Goal: Entertainment & Leisure: Consume media (video, audio)

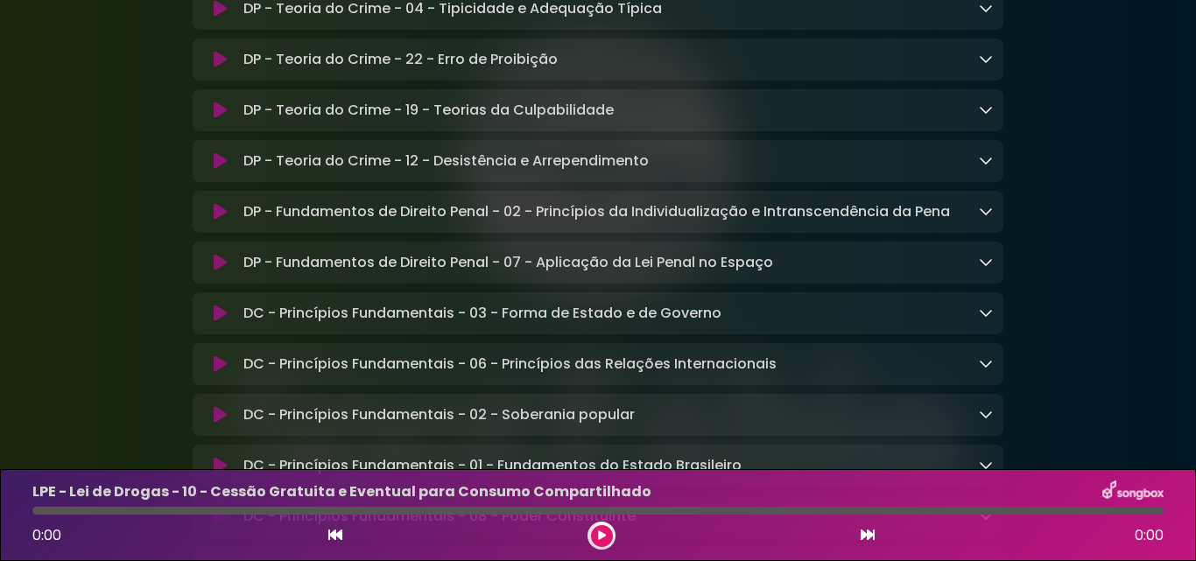
scroll to position [876, 0]
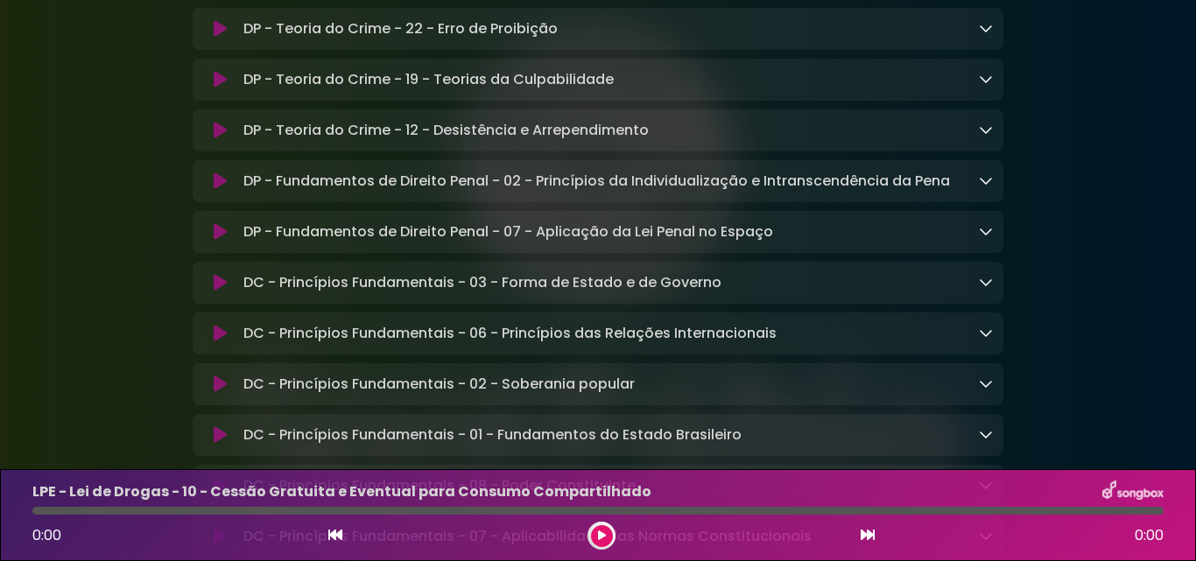
click at [985, 441] on icon at bounding box center [986, 434] width 14 height 14
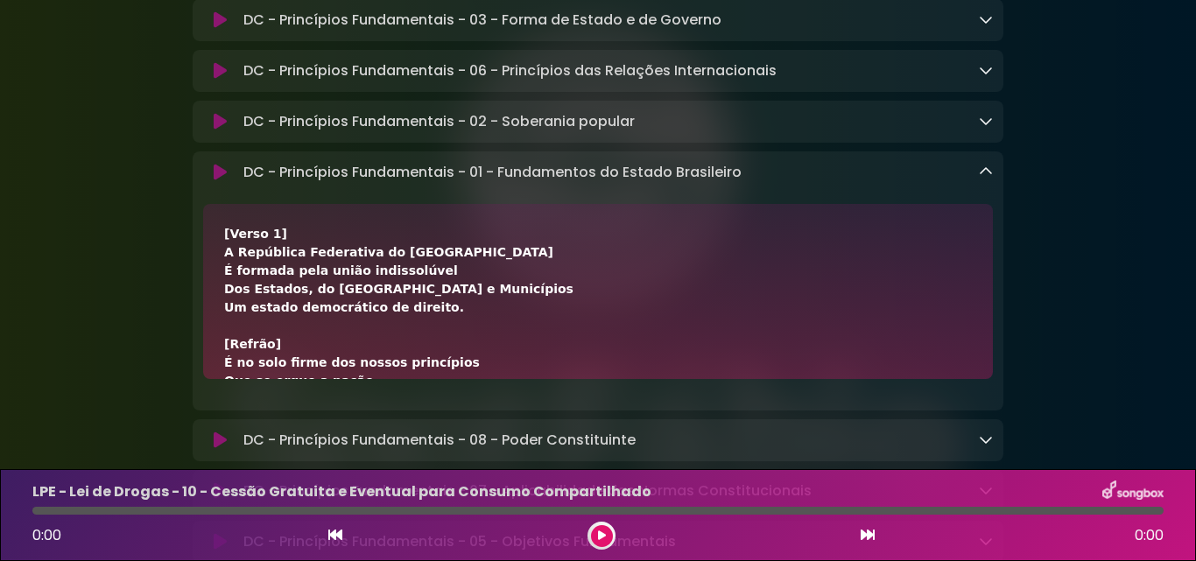
scroll to position [1226, 0]
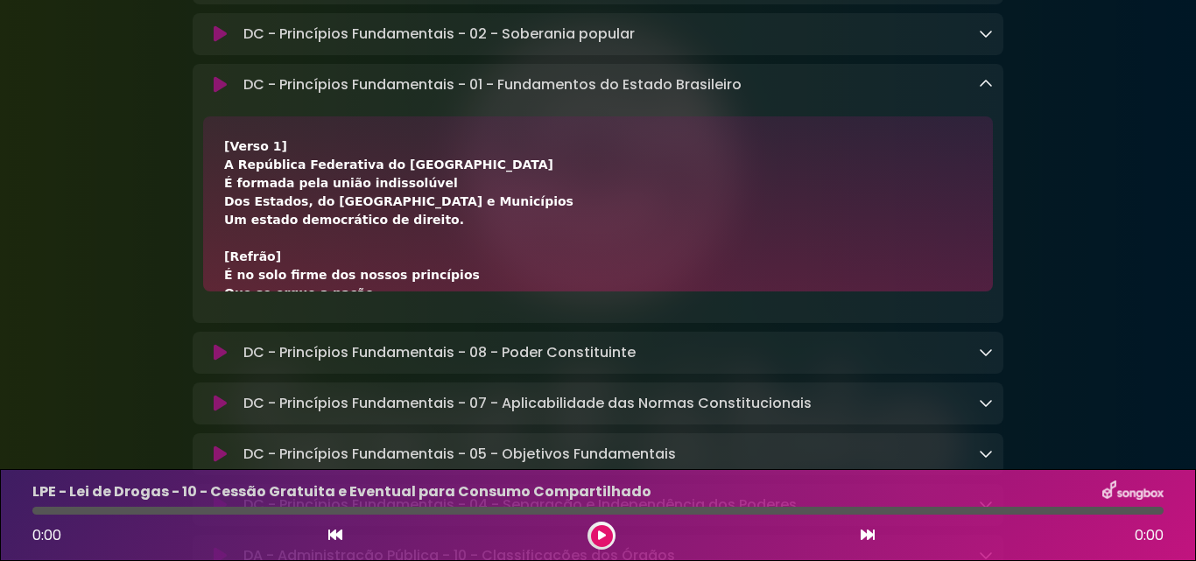
click at [217, 94] on icon at bounding box center [220, 85] width 13 height 18
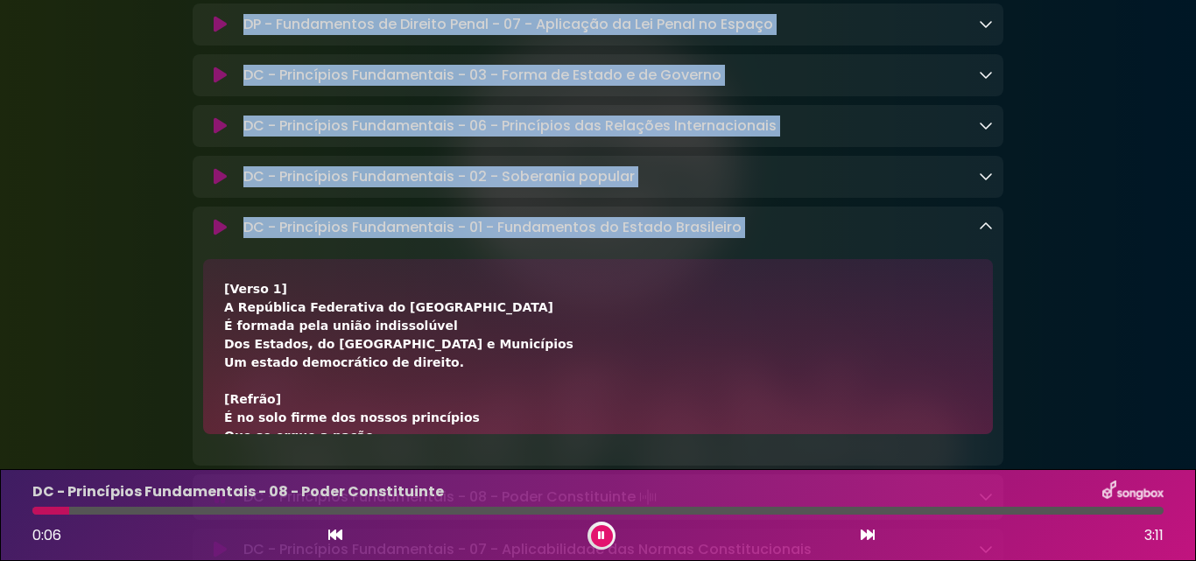
scroll to position [1138, 0]
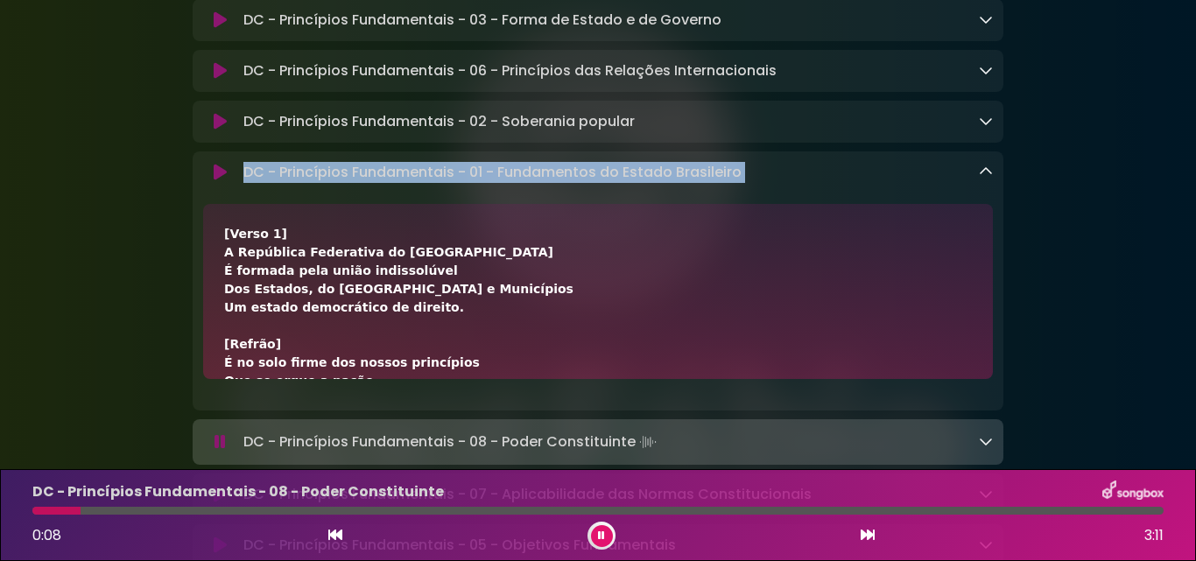
drag, startPoint x: 226, startPoint y: 166, endPoint x: 216, endPoint y: 192, distance: 27.2
click at [216, 192] on div "DC - Princípios Fundamentais - 01 - Fundamentos do Estado Brasileiro Loading Tr…" at bounding box center [598, 280] width 811 height 259
click at [602, 539] on icon at bounding box center [601, 536] width 8 height 11
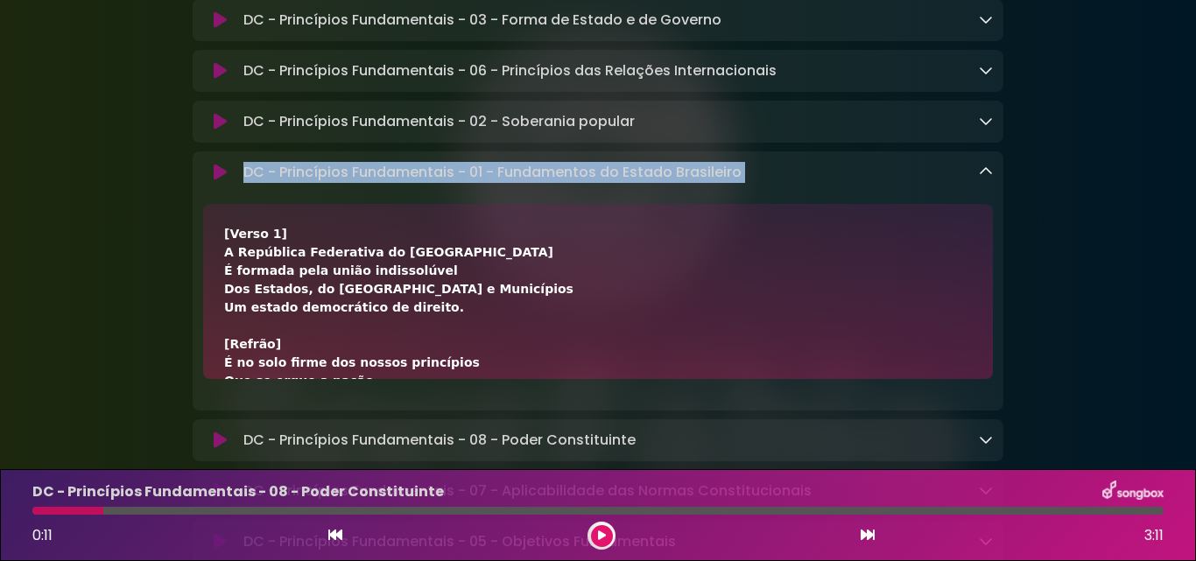
click at [228, 181] on button at bounding box center [219, 173] width 33 height 18
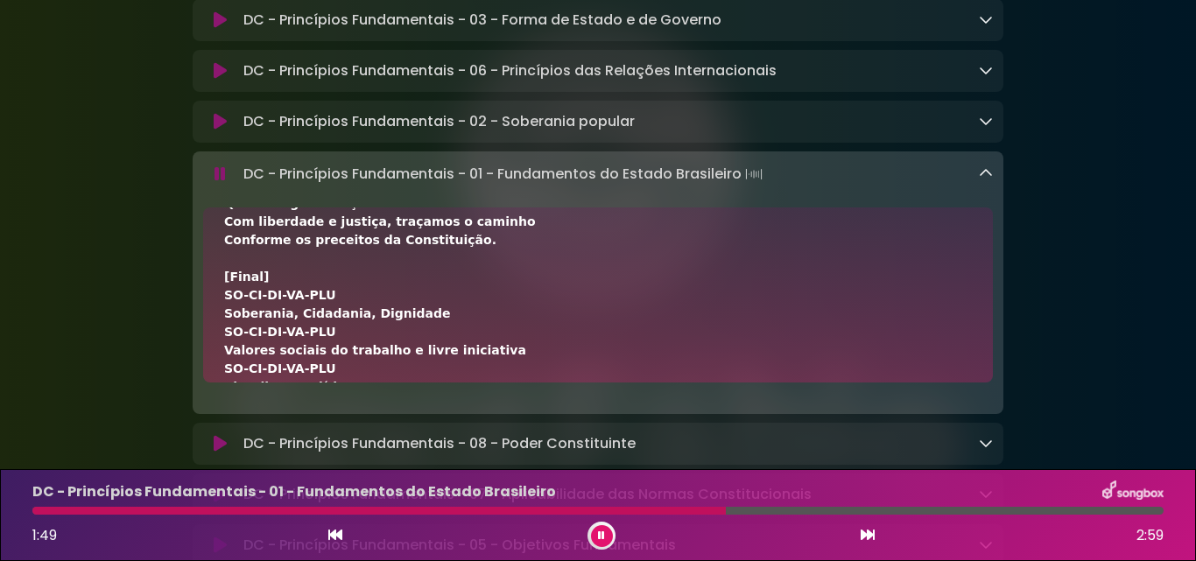
scroll to position [639, 0]
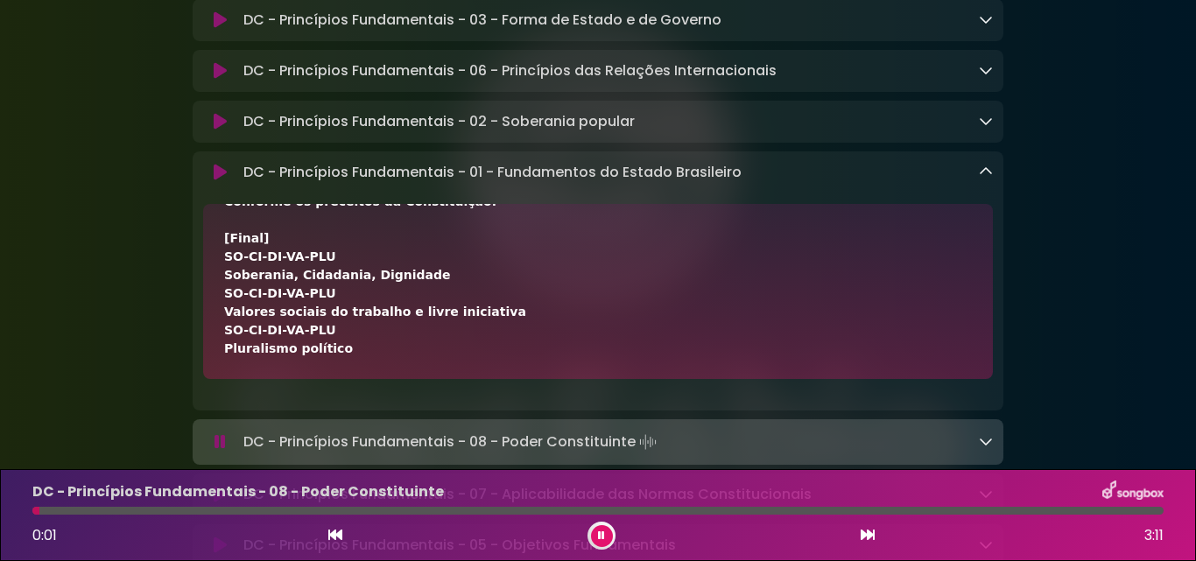
drag, startPoint x: 224, startPoint y: 255, endPoint x: 602, endPoint y: 539, distance: 472.6
click at [602, 539] on div "Aniversário Grupo SOU Grupo Sou" at bounding box center [598, 171] width 1196 height 2577
click at [985, 179] on icon at bounding box center [986, 172] width 14 height 14
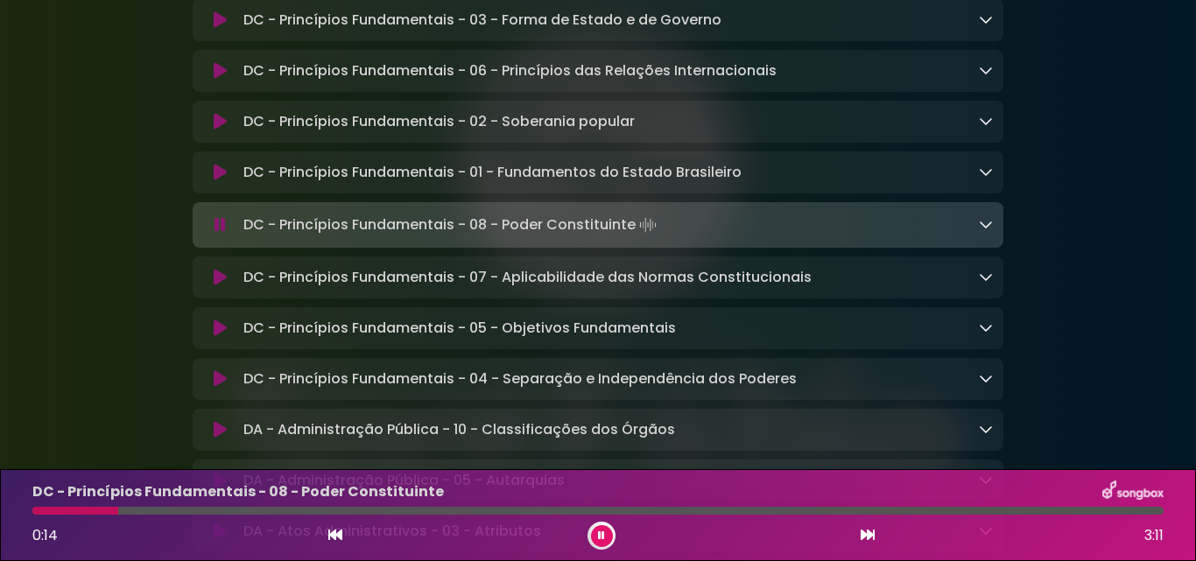
click at [989, 231] on icon at bounding box center [986, 224] width 14 height 14
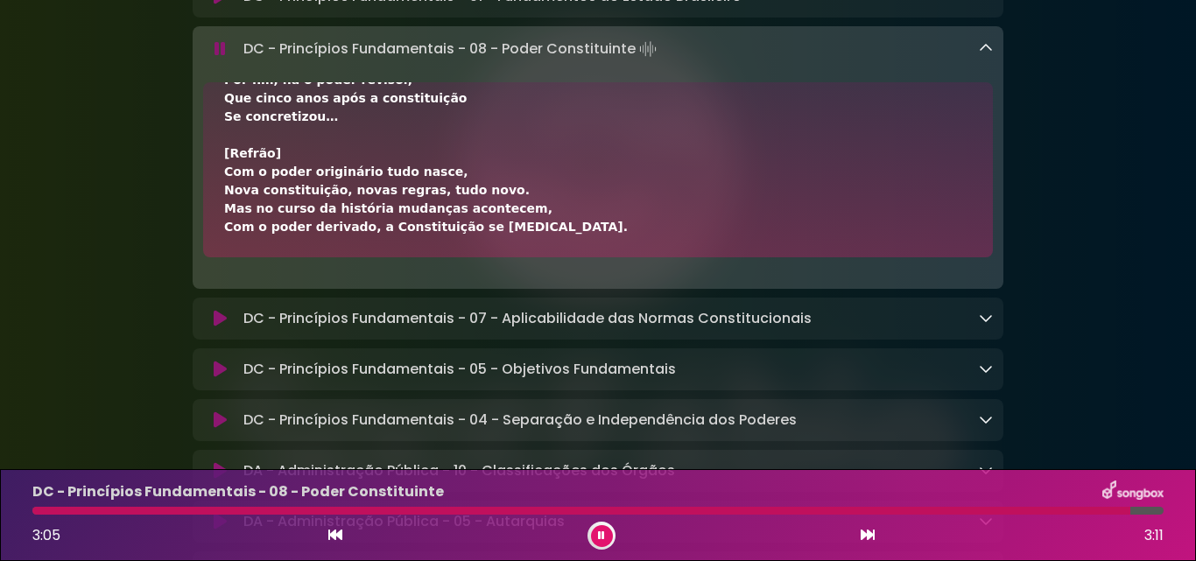
scroll to position [1313, 0]
click at [985, 59] on link at bounding box center [986, 49] width 14 height 20
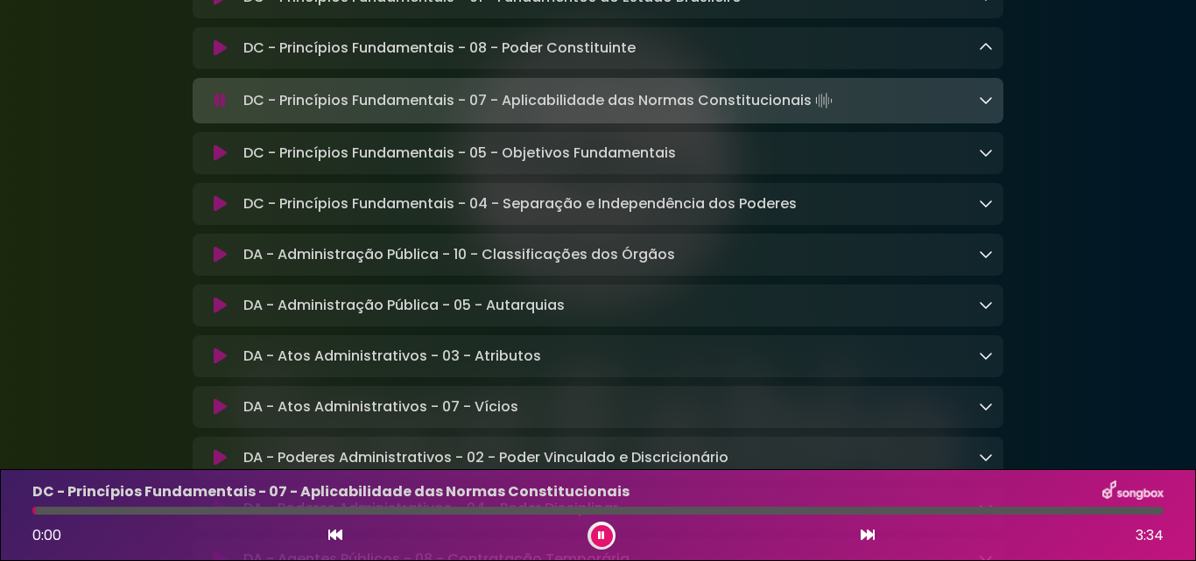
click at [602, 538] on icon at bounding box center [601, 536] width 7 height 11
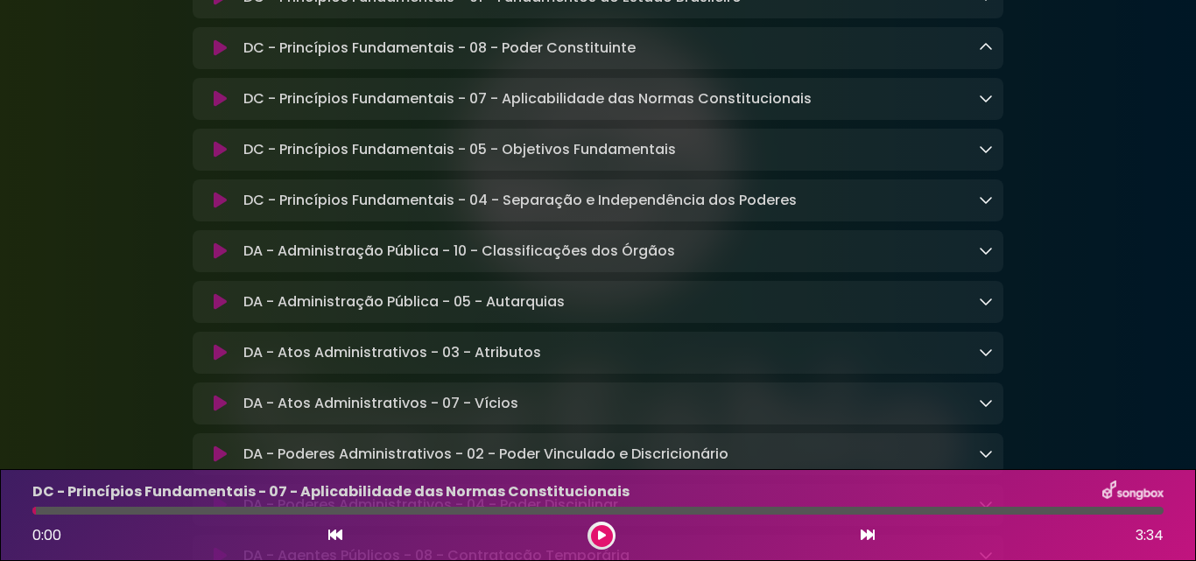
click at [602, 538] on icon at bounding box center [601, 536] width 13 height 13
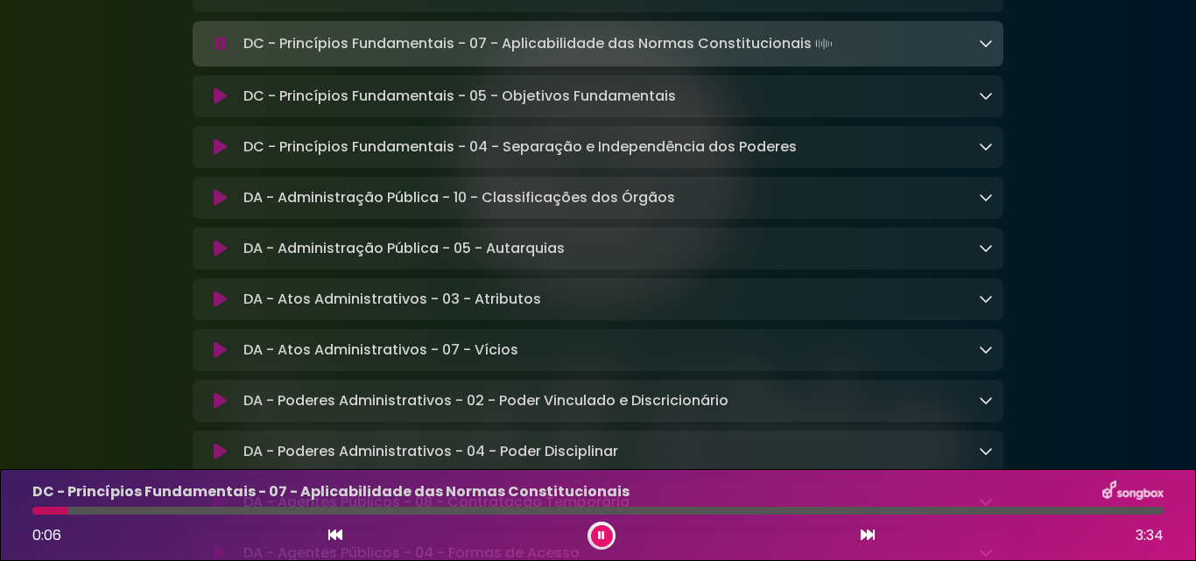
scroll to position [1401, 0]
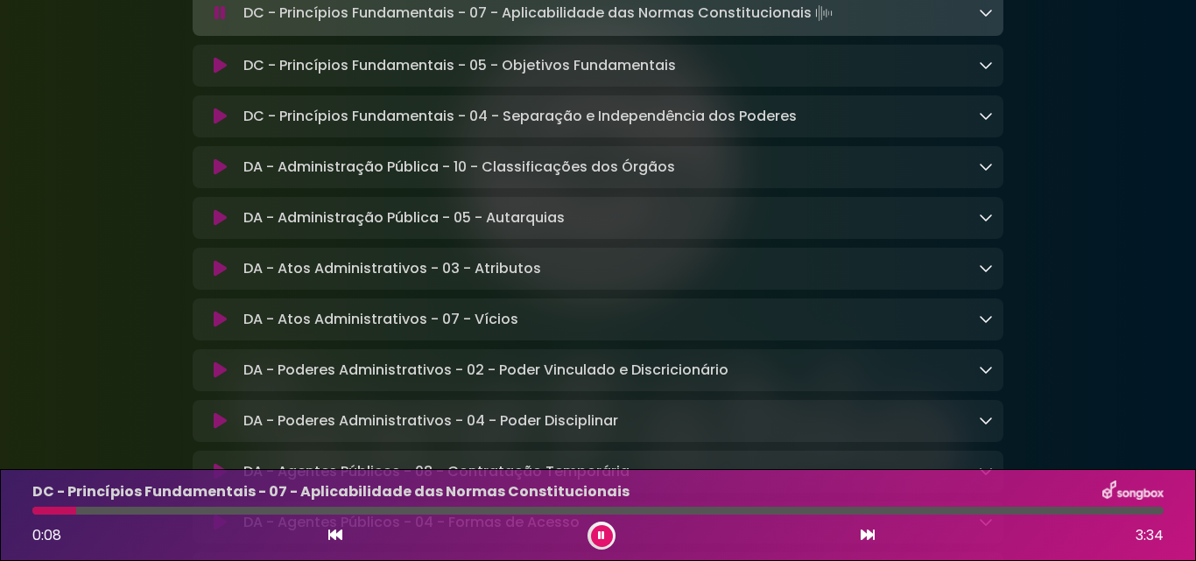
click at [984, 19] on icon at bounding box center [986, 12] width 14 height 14
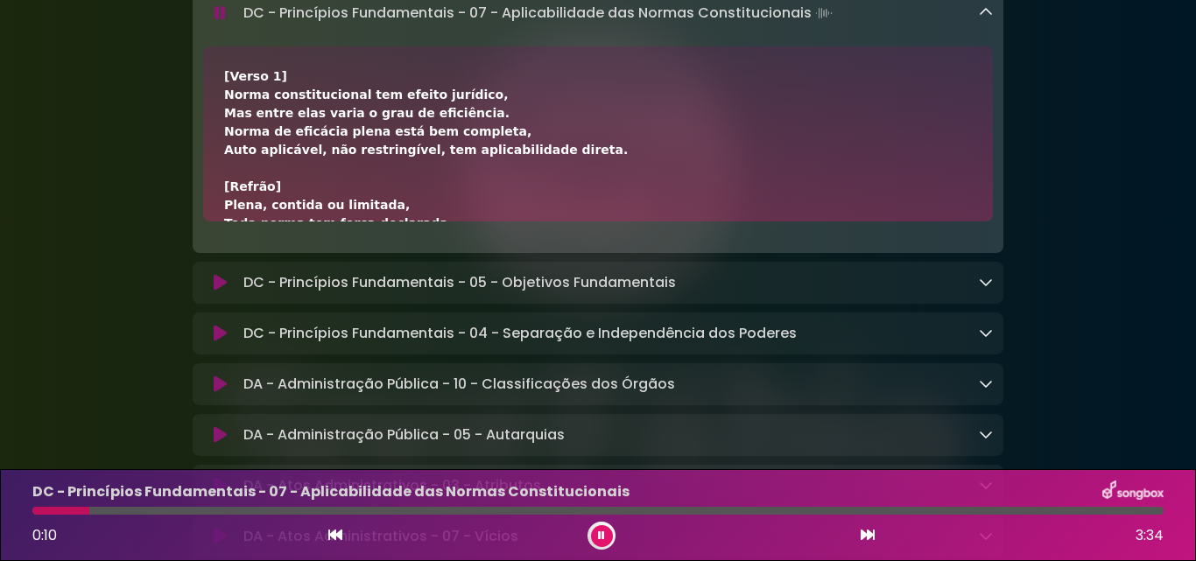
click at [868, 25] on div "DC - Princípios Fundamentais - 07 - Aplicabilidade das Normas Constitucionais L…" at bounding box center [614, 13] width 756 height 25
drag, startPoint x: 780, startPoint y: 183, endPoint x: 770, endPoint y: 183, distance: 9.6
click at [778, 183] on div "[Verso 1] Norma constitucional tem efeito jurídico, Mas entre elas varia o grau…" at bounding box center [598, 389] width 748 height 644
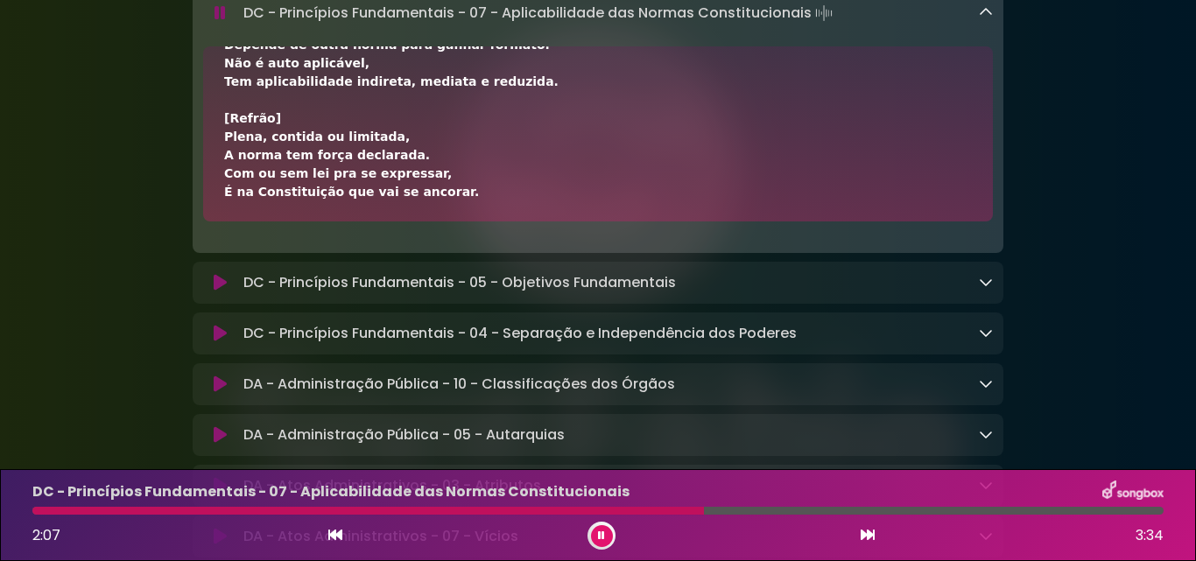
scroll to position [510, 0]
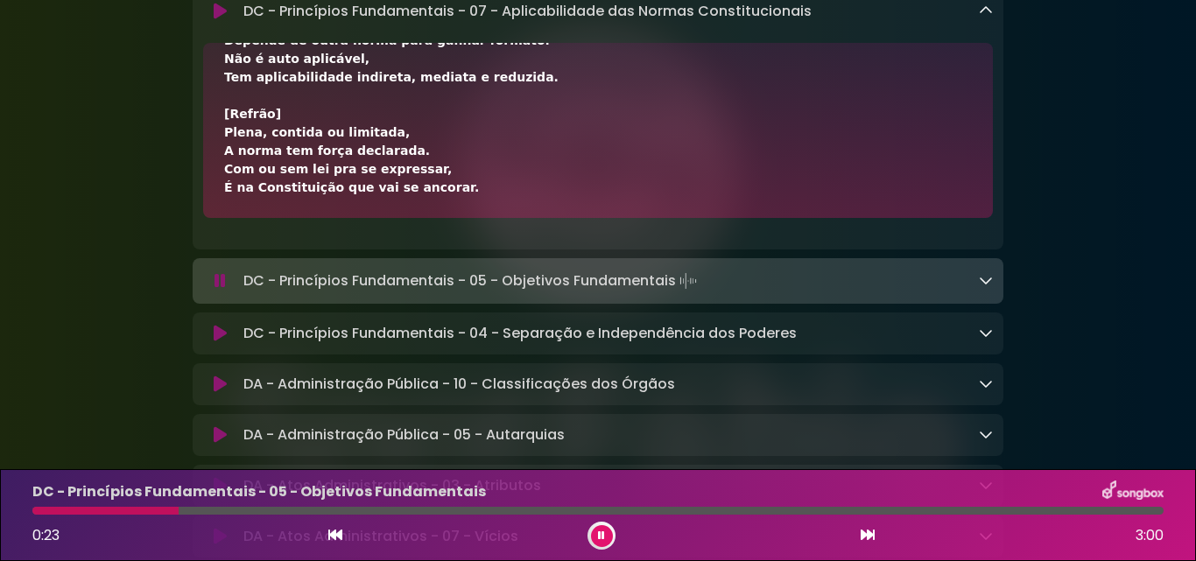
click at [984, 18] on icon at bounding box center [986, 11] width 14 height 14
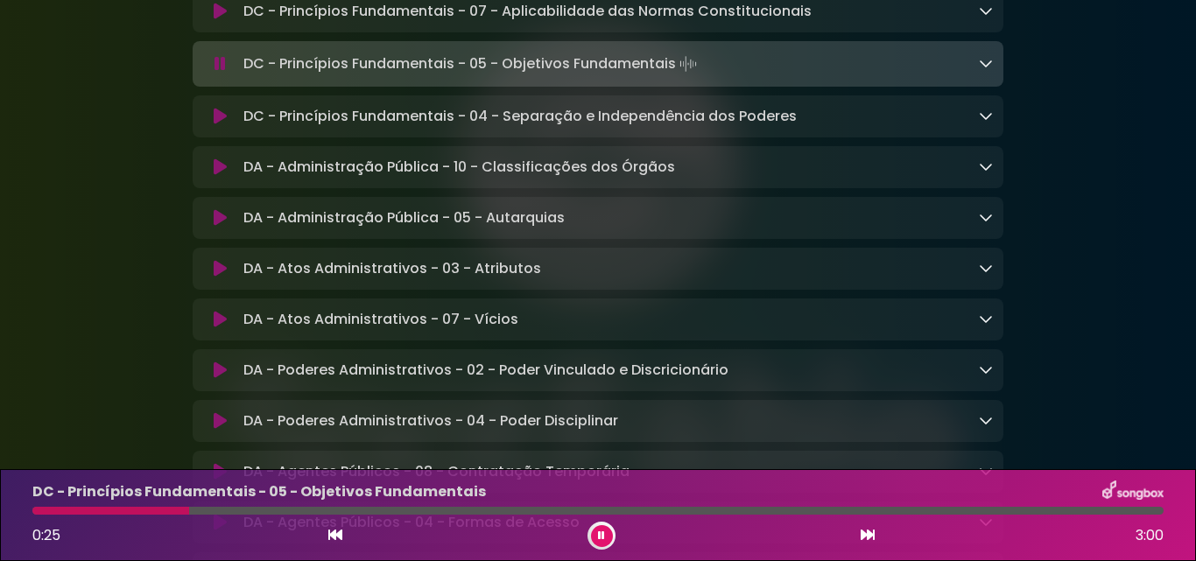
click at [988, 70] on icon at bounding box center [986, 63] width 14 height 14
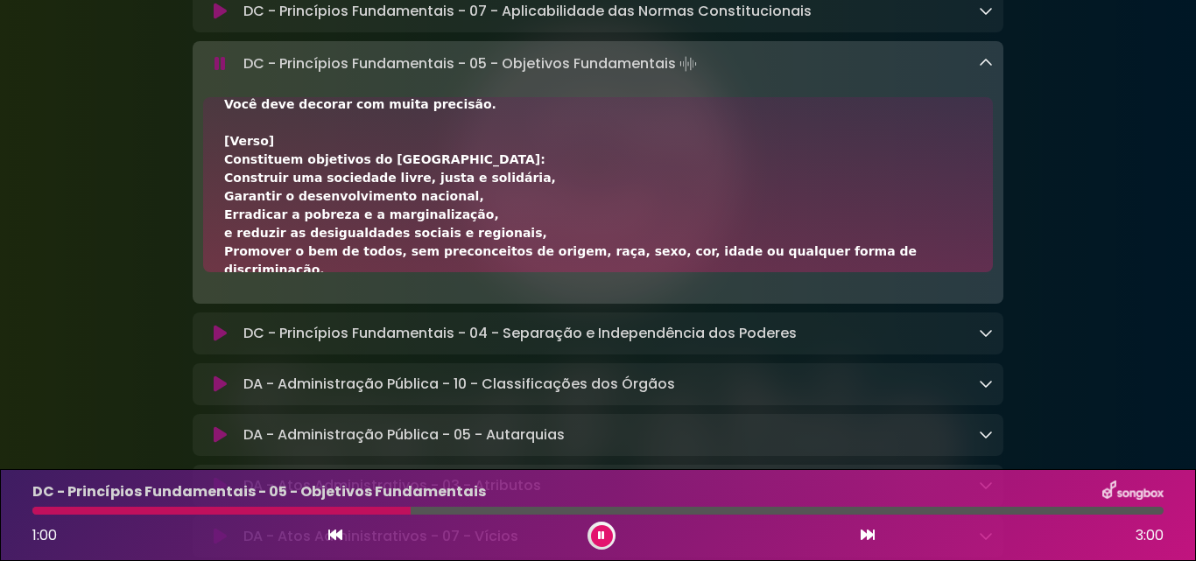
scroll to position [263, 0]
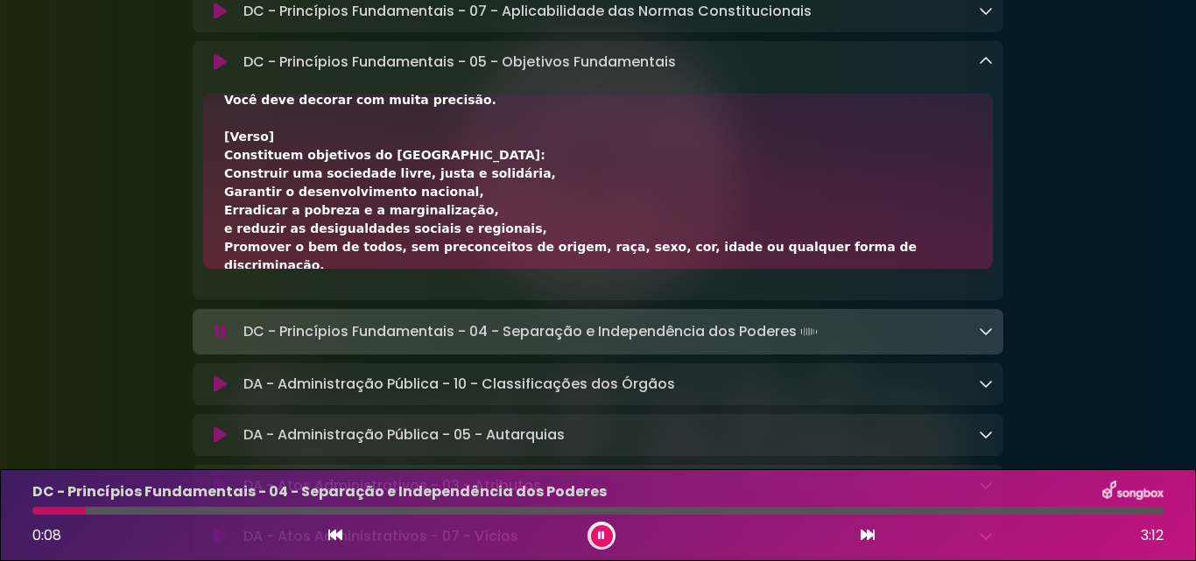
click at [985, 68] on icon at bounding box center [986, 61] width 14 height 14
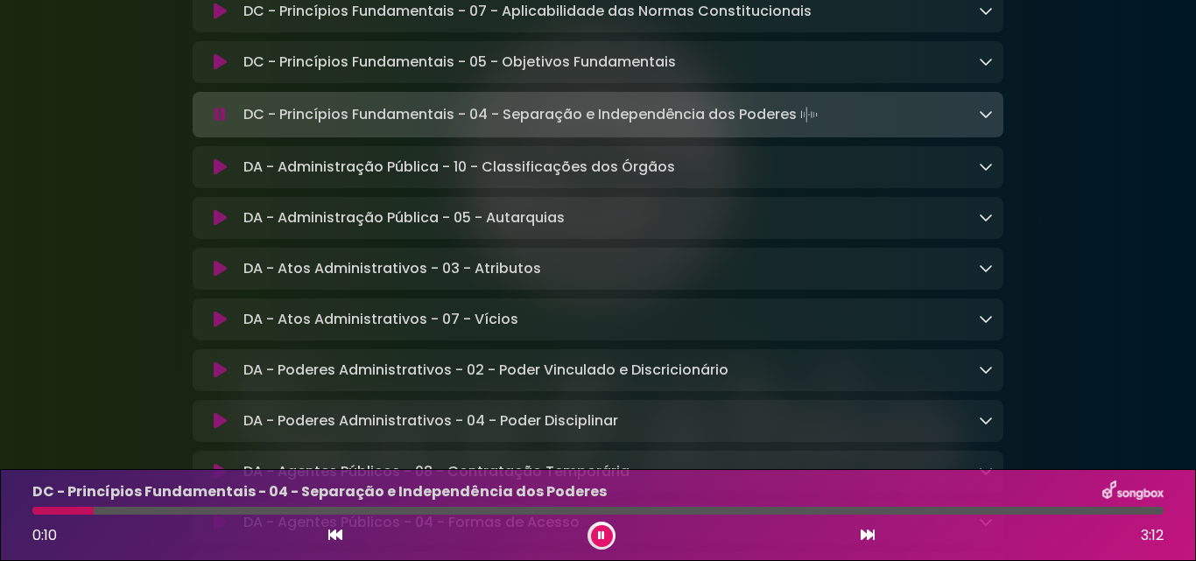
click at [986, 121] on icon at bounding box center [986, 114] width 14 height 14
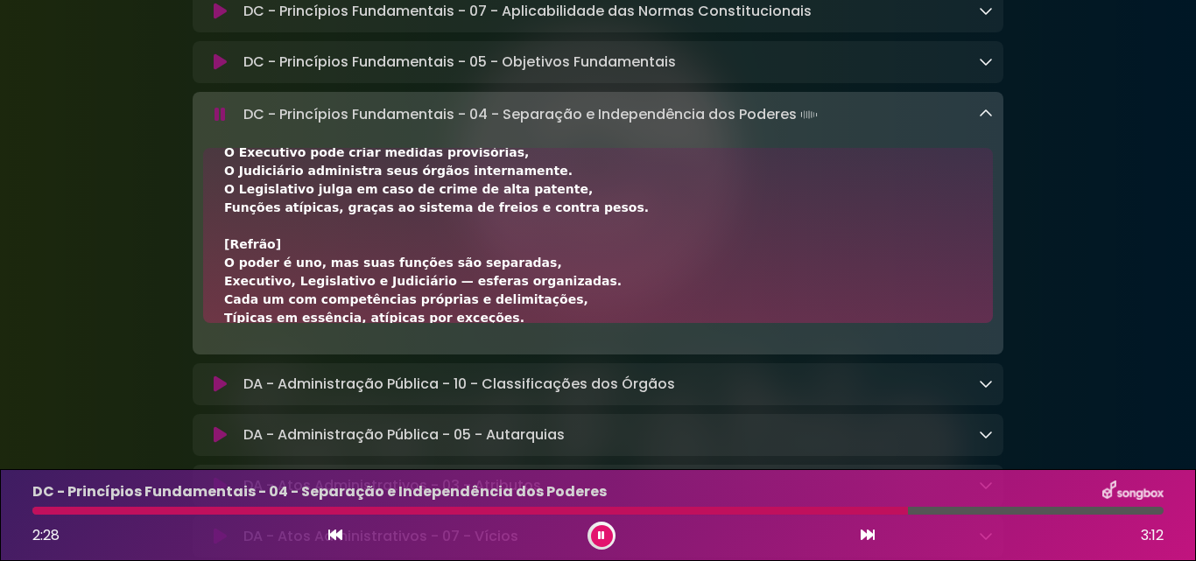
scroll to position [510, 0]
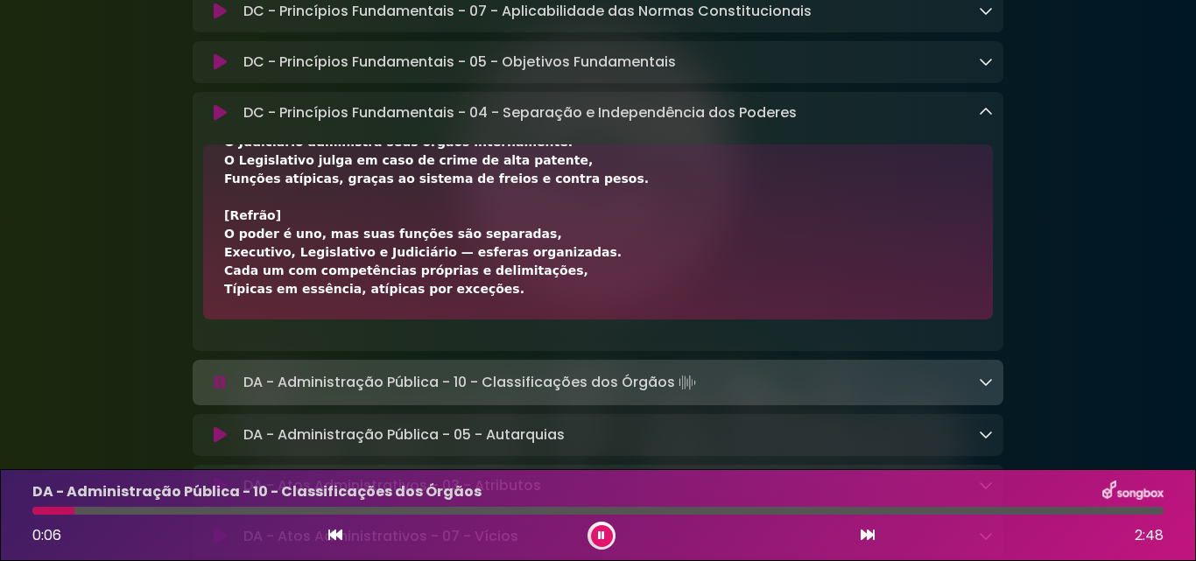
click at [984, 119] on icon at bounding box center [986, 112] width 14 height 14
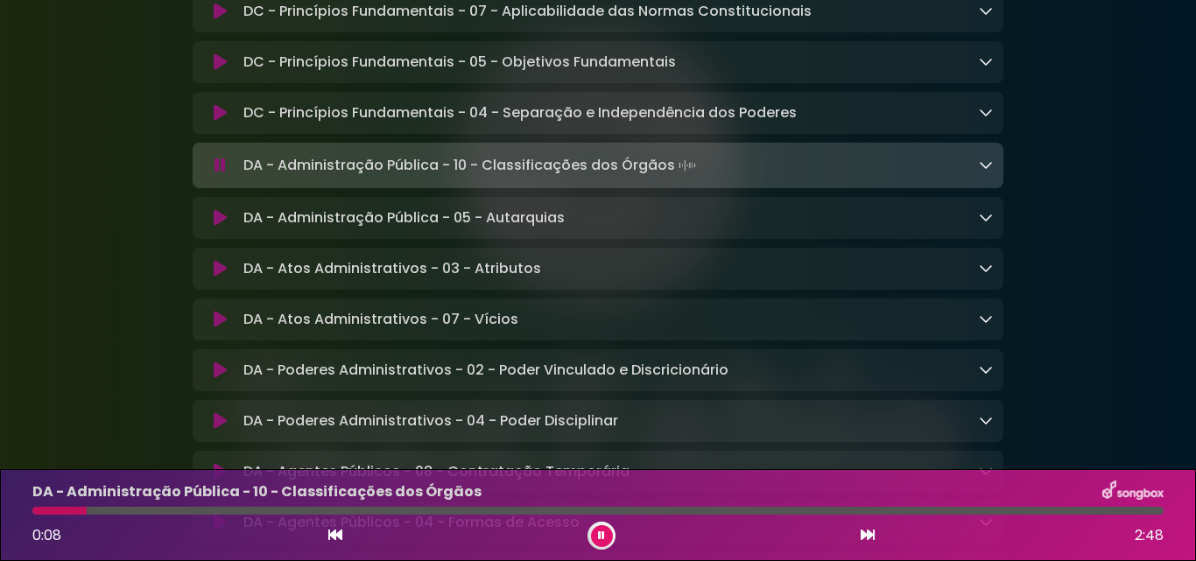
click at [984, 172] on icon at bounding box center [986, 165] width 14 height 14
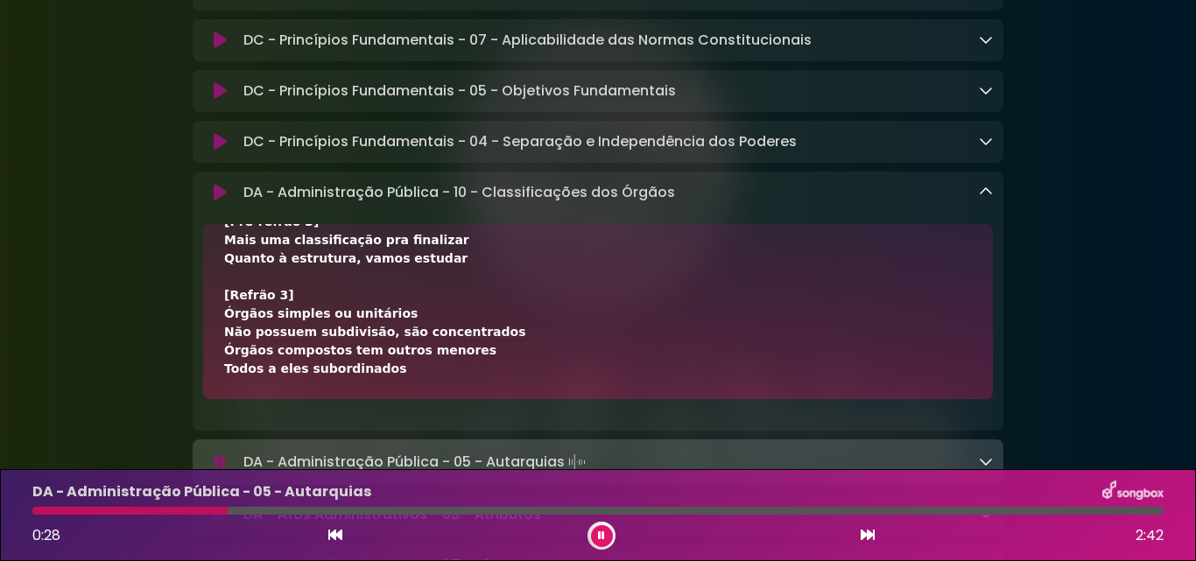
scroll to position [1401, 0]
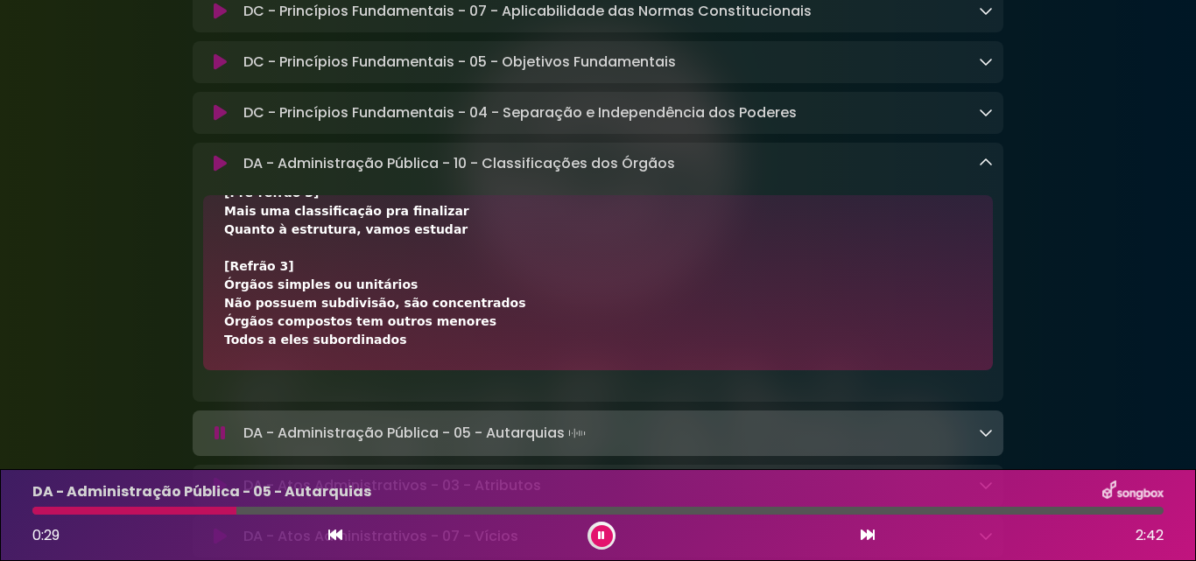
click at [982, 170] on icon at bounding box center [986, 163] width 14 height 14
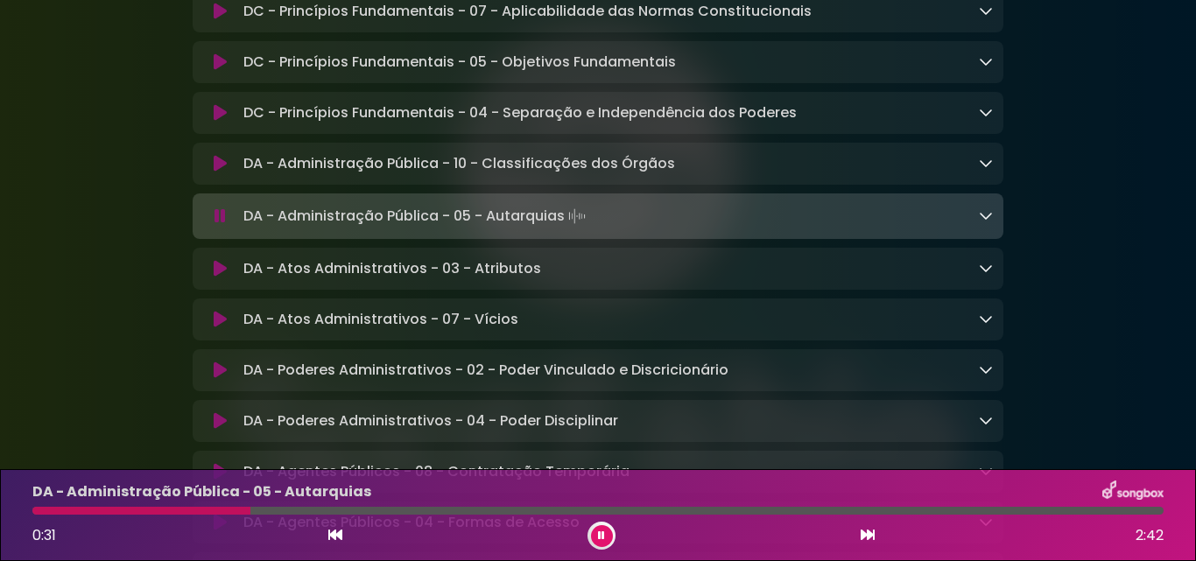
click at [982, 222] on icon at bounding box center [986, 215] width 14 height 14
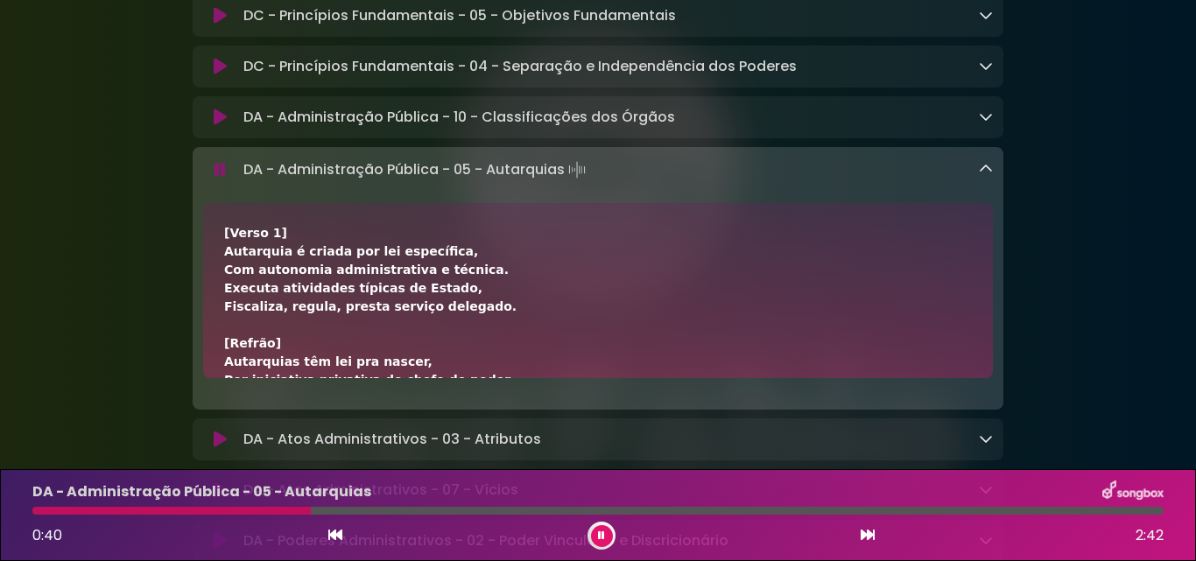
scroll to position [1488, 0]
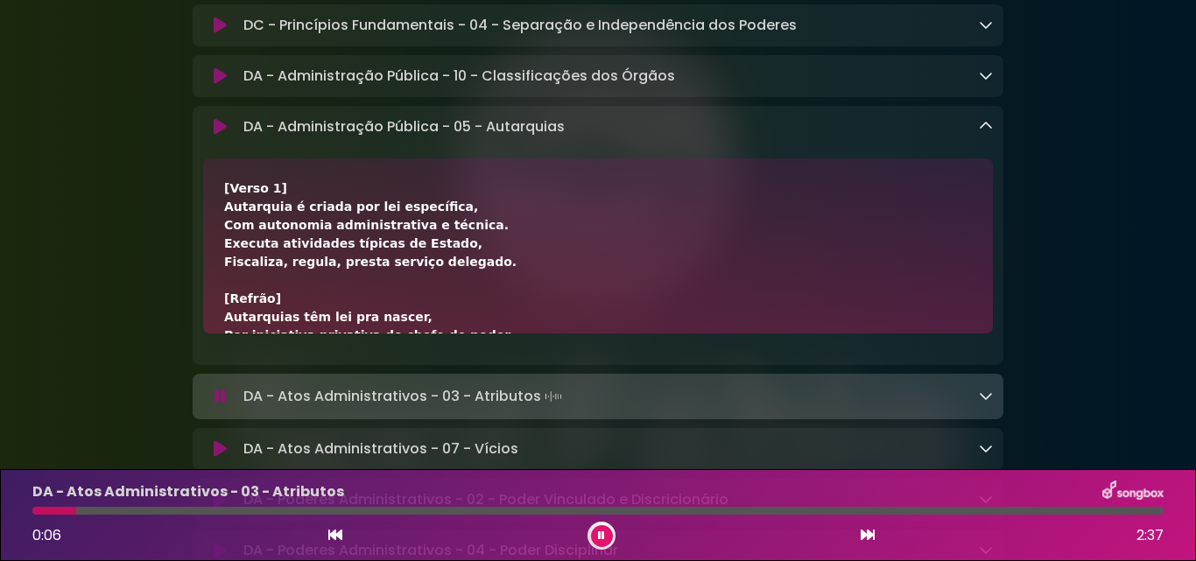
click at [985, 133] on icon at bounding box center [986, 126] width 14 height 14
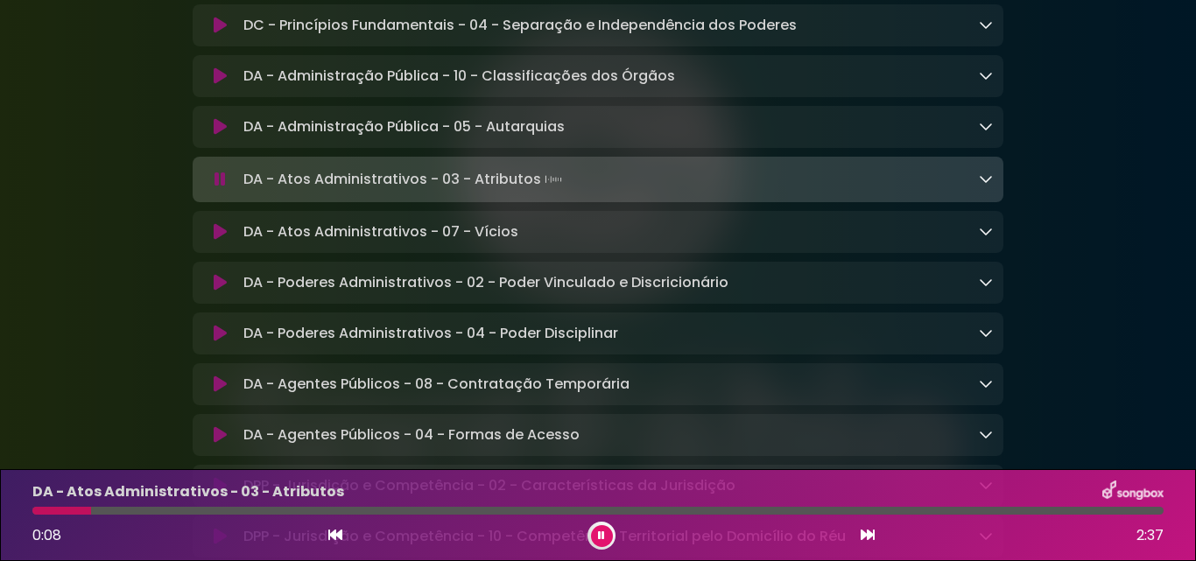
click at [989, 186] on icon at bounding box center [986, 179] width 14 height 14
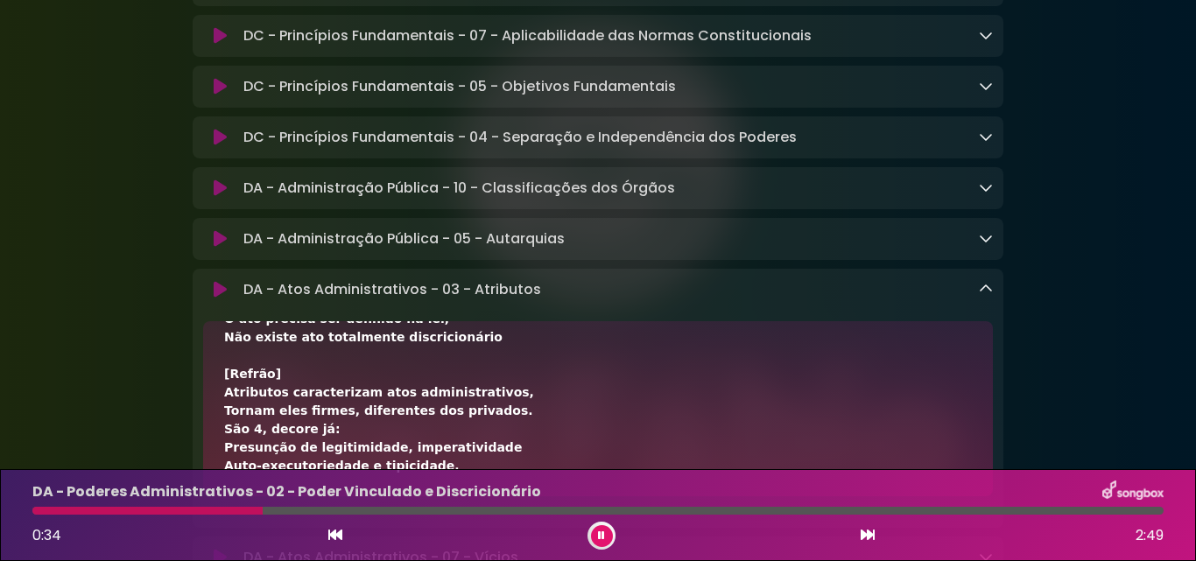
scroll to position [1401, 0]
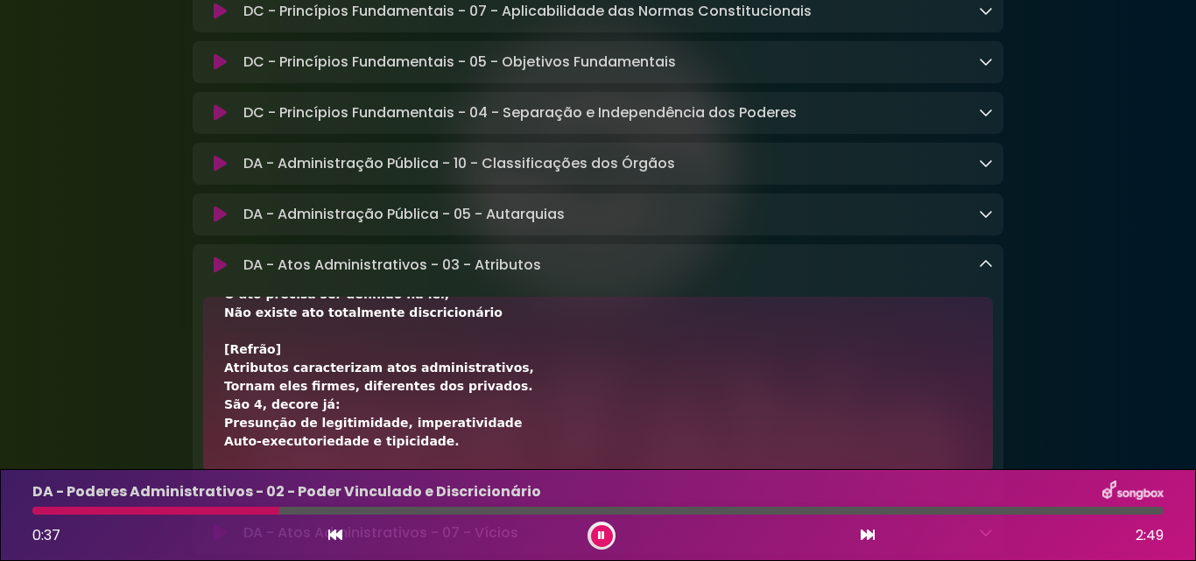
click at [988, 271] on icon at bounding box center [986, 264] width 14 height 14
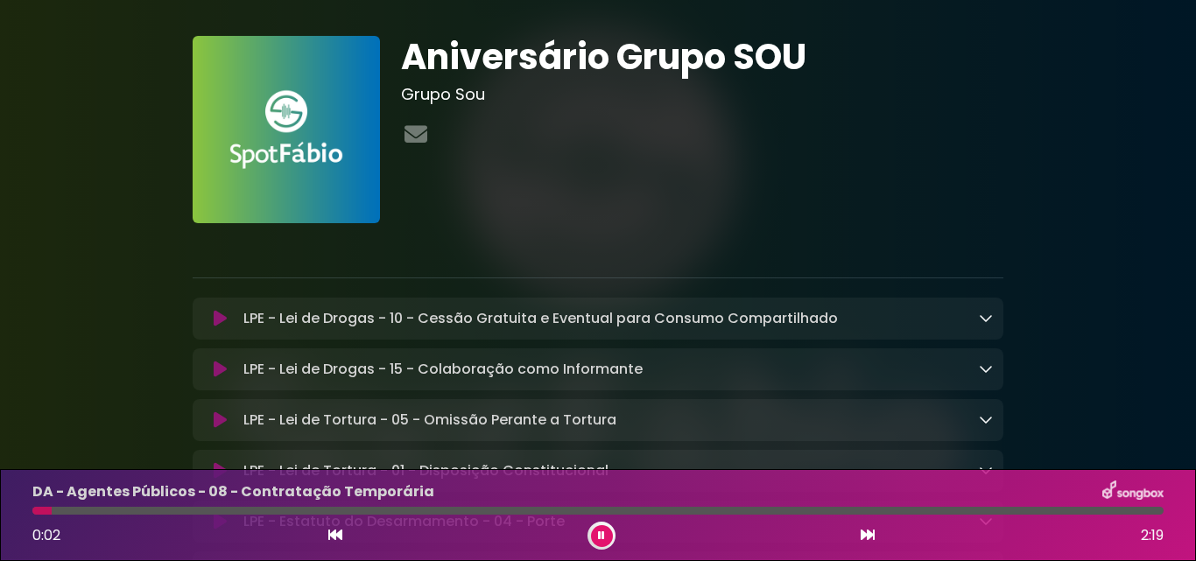
scroll to position [0, 0]
